Goal: Information Seeking & Learning: Learn about a topic

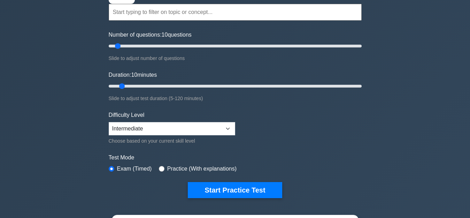
scroll to position [139, 0]
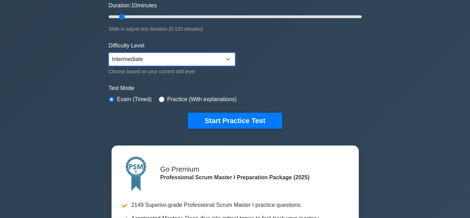
click at [195, 61] on select "Beginner Intermediate Expert" at bounding box center [172, 59] width 126 height 13
select select "expert"
click at [109, 53] on select "Beginner Intermediate Expert" at bounding box center [172, 59] width 126 height 13
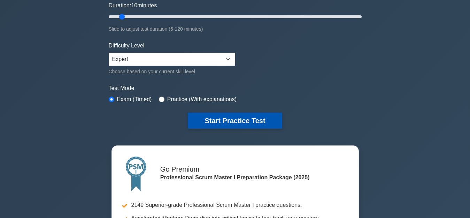
click at [205, 118] on button "Start Practice Test" at bounding box center [235, 120] width 94 height 16
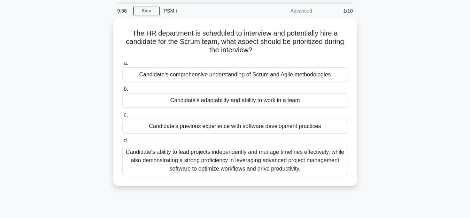
scroll to position [35, 0]
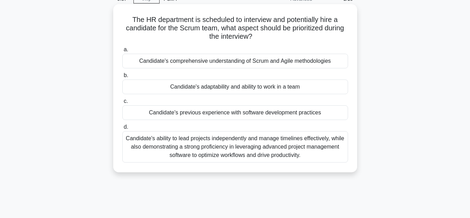
click at [200, 64] on div "Candidate's comprehensive understanding of Scrum and Agile methodologies" at bounding box center [235, 61] width 226 height 15
click at [122, 52] on input "a. Candidate's comprehensive understanding of Scrum and Agile methodologies" at bounding box center [122, 49] width 0 height 5
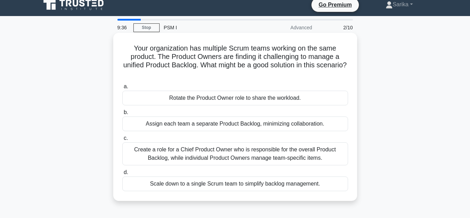
scroll to position [0, 0]
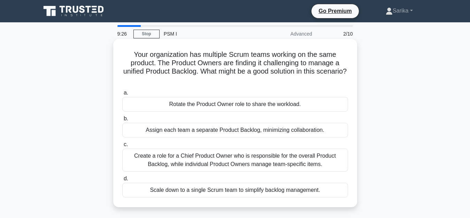
click at [162, 160] on div "Create a role for a Chief Product Owner who is responsible for the overall Prod…" at bounding box center [235, 159] width 226 height 23
click at [122, 147] on input "c. Create a role for a Chief Product Owner who is responsible for the overall P…" at bounding box center [122, 144] width 0 height 5
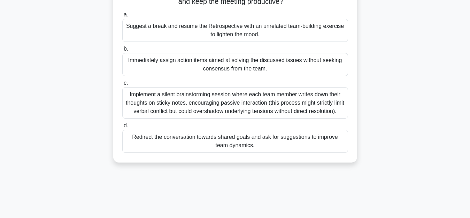
scroll to position [35, 0]
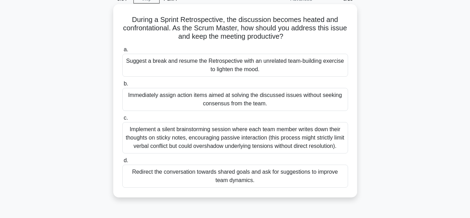
click at [153, 172] on div "Redirect the conversation towards shared goals and ask for suggestions to impro…" at bounding box center [235, 175] width 226 height 23
click at [122, 163] on input "d. Redirect the conversation towards shared goals and ask for suggestions to im…" at bounding box center [122, 160] width 0 height 5
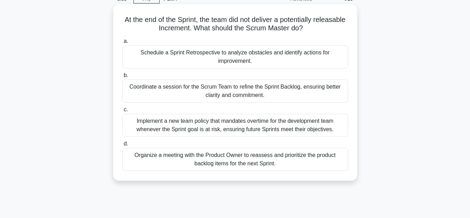
scroll to position [0, 0]
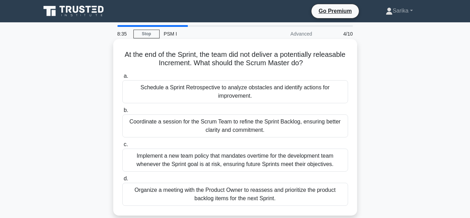
click at [174, 88] on div "Schedule a Sprint Retrospective to analyze obstacles and identify actions for i…" at bounding box center [235, 91] width 226 height 23
click at [122, 78] on input "a. Schedule a Sprint Retrospective to analyze obstacles and identify actions fo…" at bounding box center [122, 76] width 0 height 5
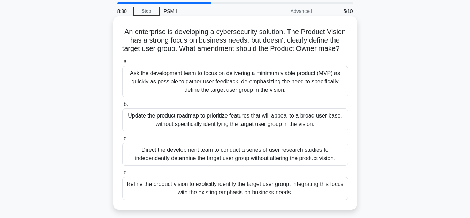
scroll to position [35, 0]
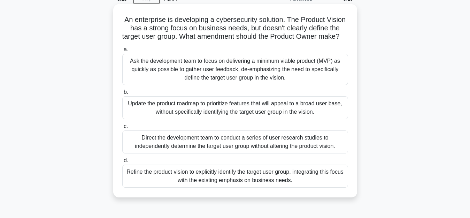
click at [175, 181] on div "Refine the product vision to explicitly identify the target user group, integra…" at bounding box center [235, 175] width 226 height 23
click at [122, 163] on input "d. Refine the product vision to explicitly identify the target user group, inte…" at bounding box center [122, 160] width 0 height 5
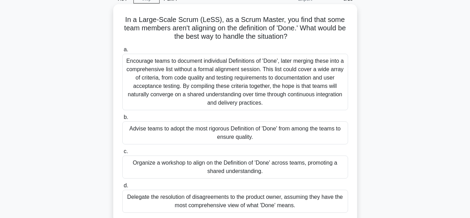
click at [243, 163] on div "Organize a workshop to align on the Definition of 'Done' across teams, promotin…" at bounding box center [235, 166] width 226 height 23
click at [122, 154] on input "c. Organize a workshop to align on the Definition of 'Done' across teams, promo…" at bounding box center [122, 151] width 0 height 5
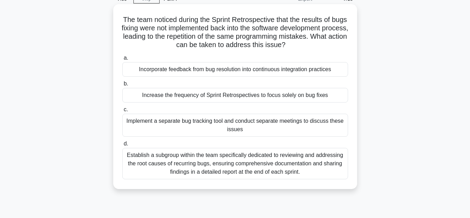
click at [202, 71] on div "Incorporate feedback from bug resolution into continuous integration practices" at bounding box center [235, 69] width 226 height 15
click at [122, 60] on input "a. Incorporate feedback from bug resolution into continuous integration practic…" at bounding box center [122, 58] width 0 height 5
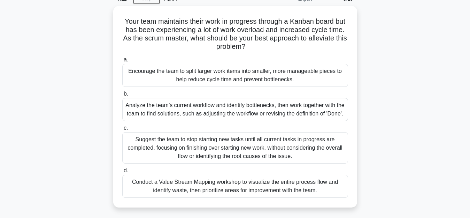
scroll to position [70, 0]
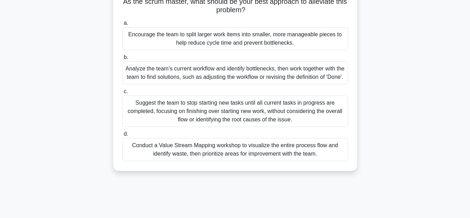
click at [189, 74] on div "Analyze the team’s current workflow and identify bottlenecks, then work togethe…" at bounding box center [235, 72] width 226 height 23
click at [122, 60] on input "b. Analyze the team’s current workflow and identify bottlenecks, then work toge…" at bounding box center [122, 57] width 0 height 5
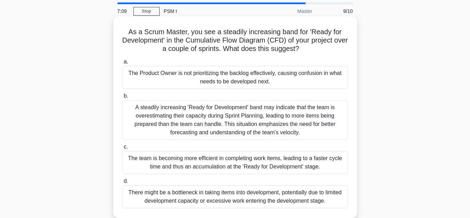
scroll to position [35, 0]
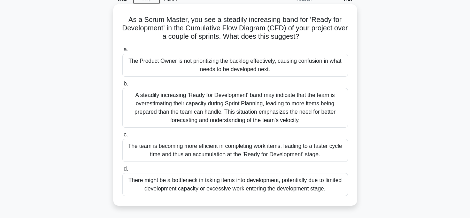
click at [218, 111] on div "A steadily increasing 'Ready for Development' band may indicate that the team i…" at bounding box center [235, 108] width 226 height 40
click at [122, 86] on input "b. A steadily increasing 'Ready for Development' band may indicate that the tea…" at bounding box center [122, 83] width 0 height 5
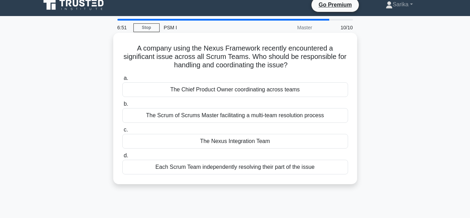
scroll to position [0, 0]
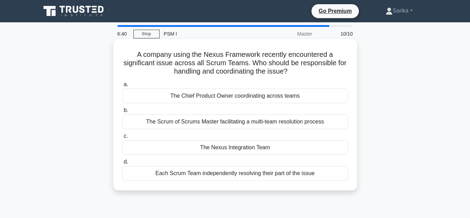
click at [268, 150] on div "The Nexus Integration Team" at bounding box center [235, 147] width 226 height 15
click at [122, 138] on input "c. The Nexus Integration Team" at bounding box center [122, 136] width 0 height 5
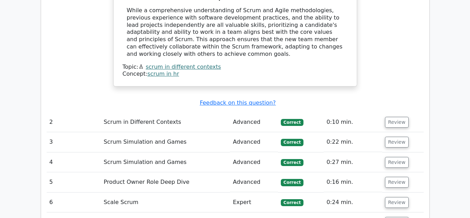
scroll to position [870, 0]
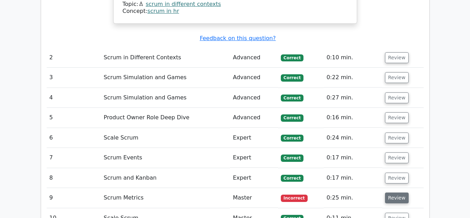
click at [387, 192] on button "Review" at bounding box center [397, 197] width 24 height 11
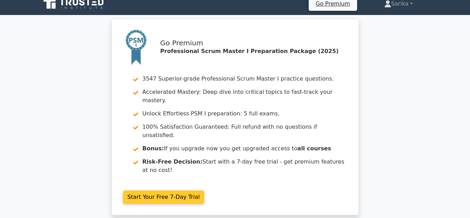
scroll to position [0, 0]
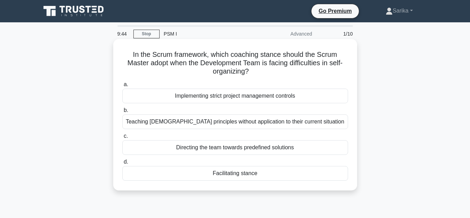
click at [243, 172] on div "Facilitating stance" at bounding box center [235, 173] width 226 height 15
click at [122, 164] on input "d. Facilitating stance" at bounding box center [122, 161] width 0 height 5
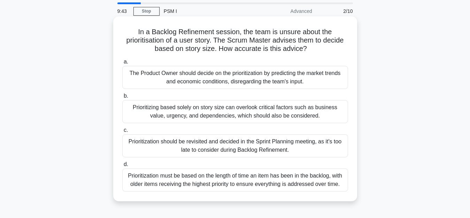
scroll to position [35, 0]
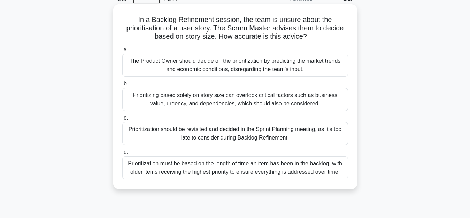
click at [168, 96] on div "Prioritizing based solely on story size can overlook critical factors such as b…" at bounding box center [235, 99] width 226 height 23
click at [122, 86] on input "b. Prioritizing based solely on story size can overlook critical factors such a…" at bounding box center [122, 83] width 0 height 5
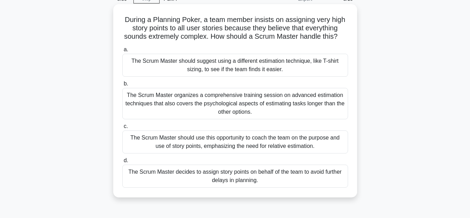
click at [187, 142] on div "The Scrum Master should use this opportunity to coach the team on the purpose a…" at bounding box center [235, 141] width 226 height 23
click at [122, 128] on input "c. The Scrum Master should use this opportunity to coach the team on the purpos…" at bounding box center [122, 126] width 0 height 5
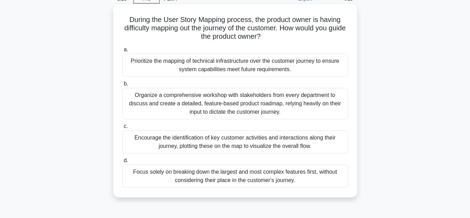
click at [191, 143] on div "Encourage the identification of key customer activities and interactions along …" at bounding box center [235, 141] width 226 height 23
click at [122, 128] on input "c. Encourage the identification of key customer activities and interactions alo…" at bounding box center [122, 126] width 0 height 5
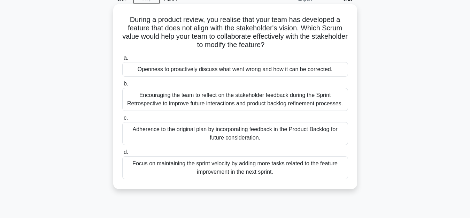
click at [205, 72] on div "Openness to proactively discuss what went wrong and how it can be corrected." at bounding box center [235, 69] width 226 height 15
click at [122, 60] on input "a. Openness to proactively discuss what went wrong and how it can be corrected." at bounding box center [122, 58] width 0 height 5
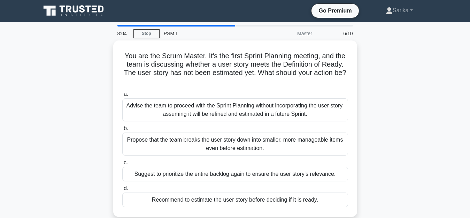
scroll to position [0, 0]
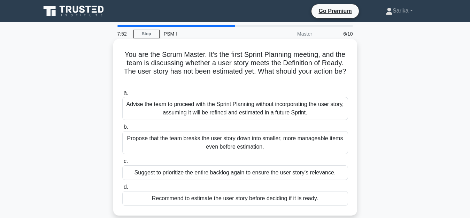
click at [223, 140] on div "Propose that the team breaks the user story down into smaller, more manageable …" at bounding box center [235, 142] width 226 height 23
click at [122, 129] on input "b. Propose that the team breaks the user story down into smaller, more manageab…" at bounding box center [122, 127] width 0 height 5
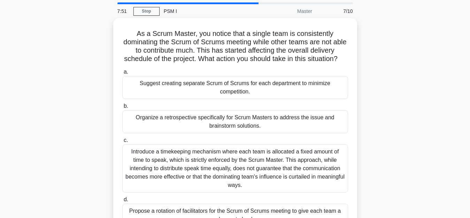
scroll to position [35, 0]
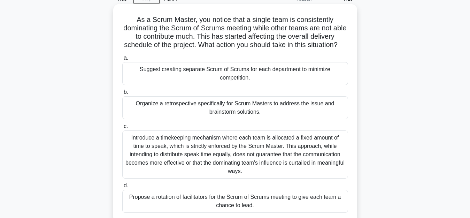
click at [201, 117] on div "Organize a retrospective specifically for Scrum Masters to address the issue an…" at bounding box center [235, 107] width 226 height 23
click at [122, 94] on input "b. Organize a retrospective specifically for Scrum Masters to address the issue…" at bounding box center [122, 92] width 0 height 5
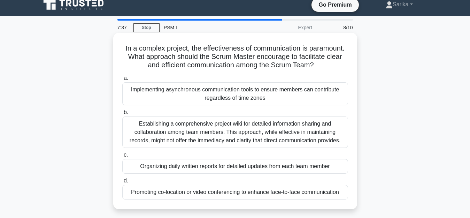
scroll to position [0, 0]
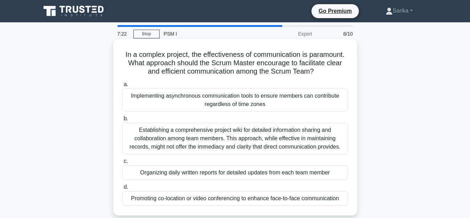
click at [246, 198] on div "Promoting co-location or video conferencing to enhance face-to-face communicati…" at bounding box center [235, 198] width 226 height 15
click at [122, 189] on input "d. Promoting co-location or video conferencing to enhance face-to-face communic…" at bounding box center [122, 186] width 0 height 5
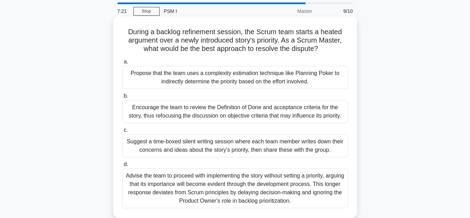
scroll to position [35, 0]
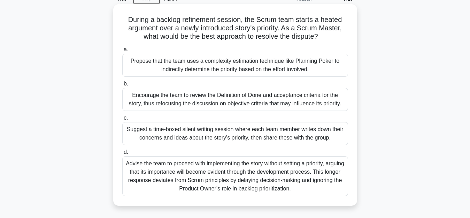
click at [225, 138] on div "Suggest a time-boxed silent writing session where each team member writes down …" at bounding box center [235, 133] width 226 height 23
click at [122, 120] on input "c. Suggest a time-boxed silent writing session where each team member writes do…" at bounding box center [122, 118] width 0 height 5
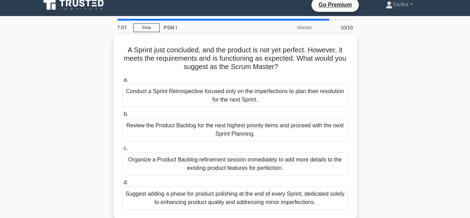
scroll to position [0, 0]
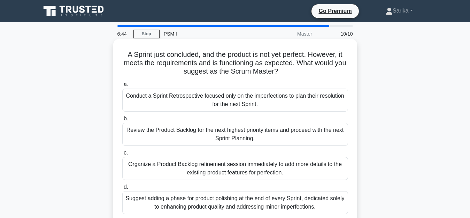
click at [162, 131] on div "Review the Product Backlog for the next highest priority items and proceed with…" at bounding box center [235, 134] width 226 height 23
click at [122, 121] on input "b. Review the Product Backlog for the next highest priority items and proceed w…" at bounding box center [122, 118] width 0 height 5
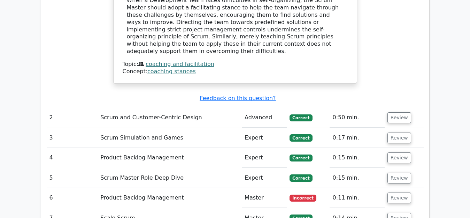
scroll to position [905, 0]
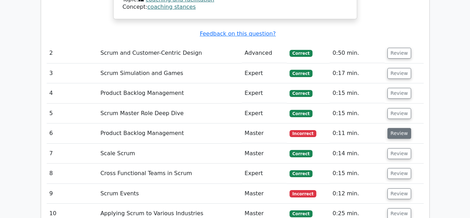
click at [393, 128] on button "Review" at bounding box center [399, 133] width 24 height 11
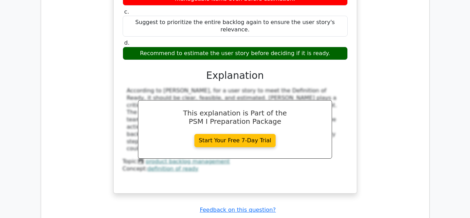
scroll to position [1253, 0]
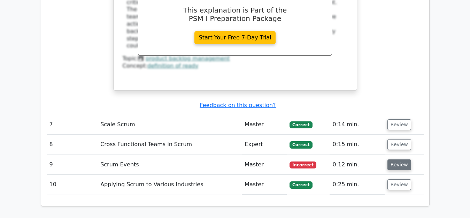
click at [394, 159] on button "Review" at bounding box center [399, 164] width 24 height 11
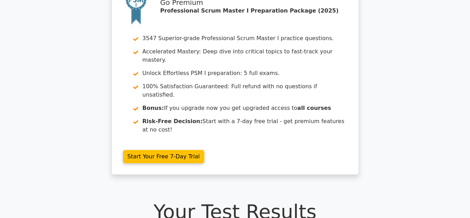
scroll to position [0, 0]
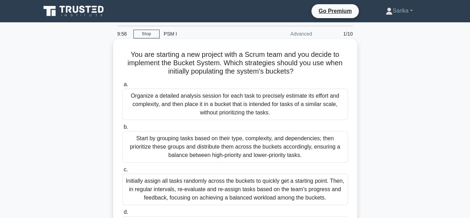
scroll to position [35, 0]
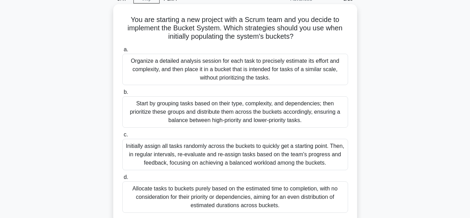
click at [156, 109] on div "Start by grouping tasks based on their type, complexity, and dependencies; then…" at bounding box center [235, 111] width 226 height 31
click at [122, 94] on input "b. Start by grouping tasks based on their type, complexity, and dependencies; t…" at bounding box center [122, 92] width 0 height 5
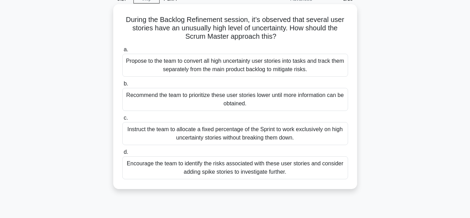
click at [153, 163] on div "Encourage the team to identify the risks associated with these user stories and…" at bounding box center [235, 167] width 226 height 23
click at [122, 154] on input "d. Encourage the team to identify the risks associated with these user stories …" at bounding box center [122, 152] width 0 height 5
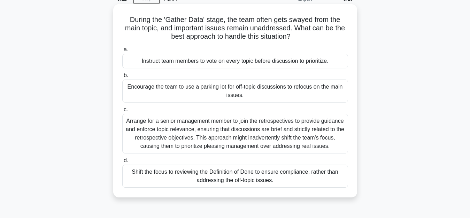
click at [185, 93] on div "Encourage the team to use a parking lot for off-topic discussions to refocus on…" at bounding box center [235, 90] width 226 height 23
click at [122, 78] on input "b. Encourage the team to use a parking lot for off-topic discussions to refocus…" at bounding box center [122, 75] width 0 height 5
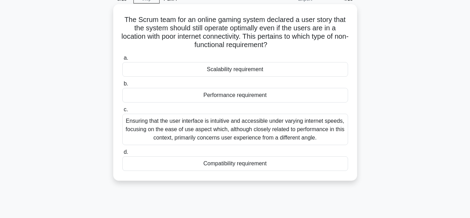
click at [226, 91] on div "Performance requirement" at bounding box center [235, 95] width 226 height 15
click at [122, 86] on input "b. Performance requirement" at bounding box center [122, 83] width 0 height 5
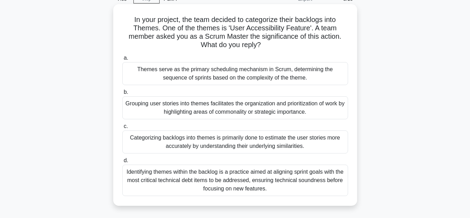
click at [190, 104] on div "Grouping user stories into themes facilitates the organization and prioritizati…" at bounding box center [235, 107] width 226 height 23
click at [122, 94] on input "b. Grouping user stories into themes facilitates the organization and prioritiz…" at bounding box center [122, 92] width 0 height 5
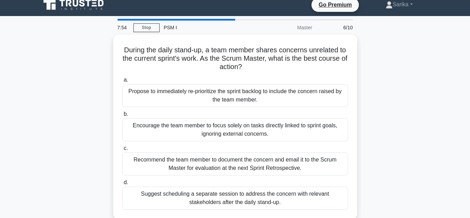
scroll to position [0, 0]
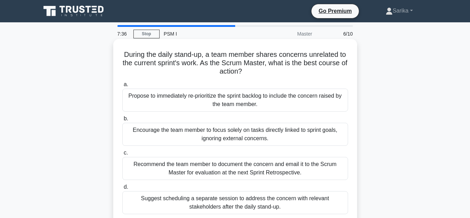
click at [149, 201] on div "Suggest scheduling a separate session to address the concern with relevant stak…" at bounding box center [235, 202] width 226 height 23
click at [122, 189] on input "d. Suggest scheduling a separate session to address the concern with relevant s…" at bounding box center [122, 186] width 0 height 5
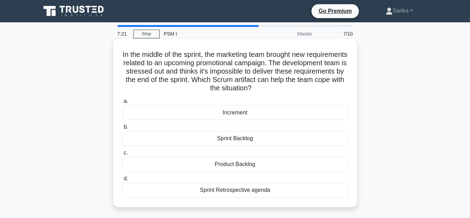
click at [230, 135] on div "Sprint Backlog" at bounding box center [235, 138] width 226 height 15
click at [122, 129] on input "b. Sprint Backlog" at bounding box center [122, 127] width 0 height 5
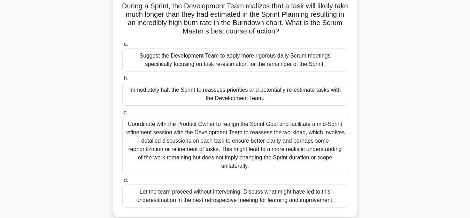
scroll to position [52, 0]
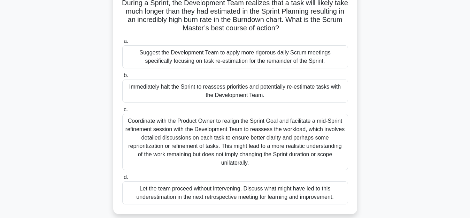
click at [263, 133] on div "Coordinate with the Product Owner to realign the Sprint Goal and facilitate a m…" at bounding box center [235, 141] width 226 height 56
click at [122, 112] on input "c. Coordinate with the Product Owner to realign the Sprint Goal and facilitate …" at bounding box center [122, 109] width 0 height 5
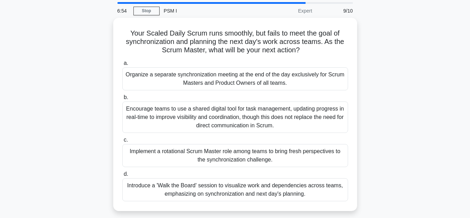
scroll to position [35, 0]
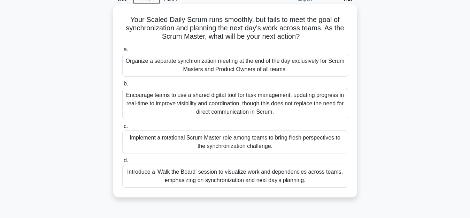
click at [249, 176] on div "Introduce a 'Walk the Board' session to visualize work and dependencies across …" at bounding box center [235, 175] width 226 height 23
click at [122, 163] on input "d. Introduce a 'Walk the Board' session to visualize work and dependencies acro…" at bounding box center [122, 160] width 0 height 5
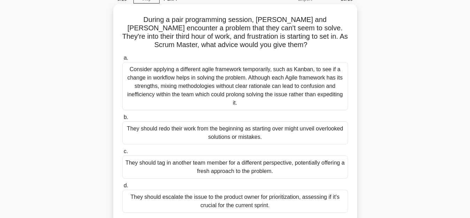
click at [199, 166] on div "They should tag in another team member for a different perspective, potentially…" at bounding box center [235, 166] width 226 height 23
click at [122, 154] on input "c. They should tag in another team member for a different perspective, potentia…" at bounding box center [122, 151] width 0 height 5
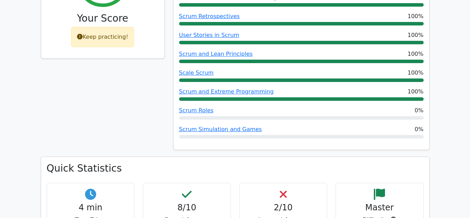
scroll to position [418, 0]
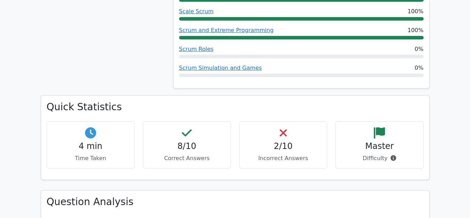
click at [289, 121] on div "2/10 Incorrect Answers" at bounding box center [283, 144] width 88 height 47
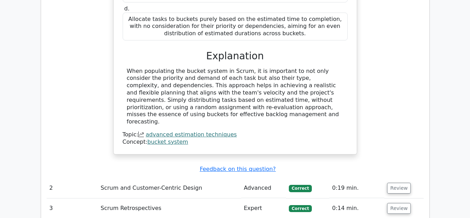
scroll to position [940, 0]
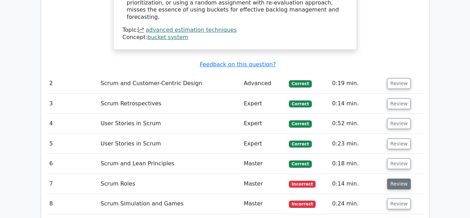
click at [389, 178] on button "Review" at bounding box center [399, 183] width 24 height 11
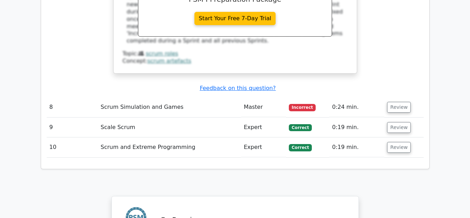
scroll to position [1358, 0]
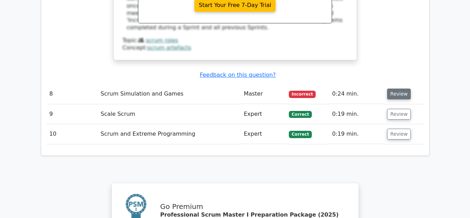
click at [395, 88] on button "Review" at bounding box center [399, 93] width 24 height 11
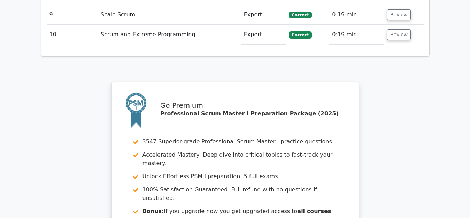
scroll to position [1915, 0]
